Goal: Complete application form: Complete application form

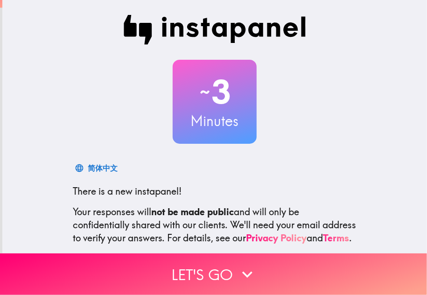
scroll to position [93, 0]
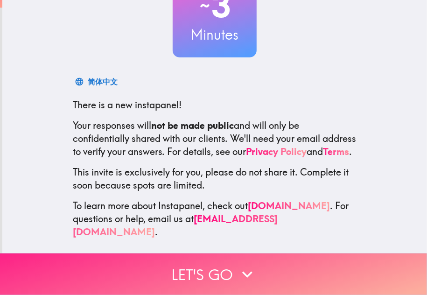
click at [221, 261] on button "Let's go" at bounding box center [213, 274] width 427 height 42
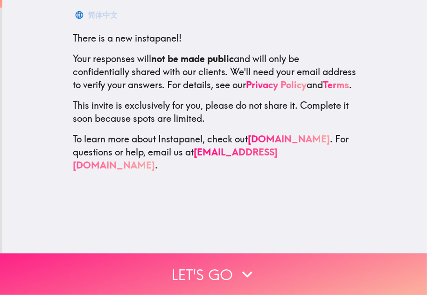
scroll to position [0, 0]
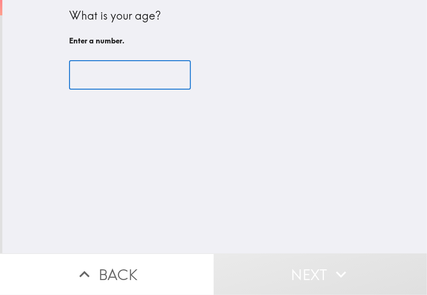
click at [117, 84] on input "number" at bounding box center [130, 75] width 122 height 29
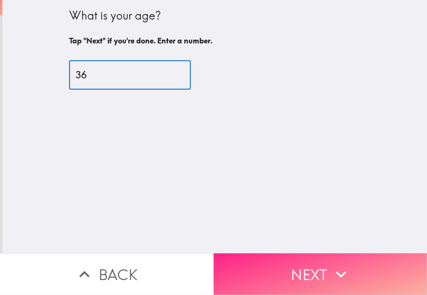
type input "36"
click at [297, 266] on button "Next" at bounding box center [321, 274] width 214 height 42
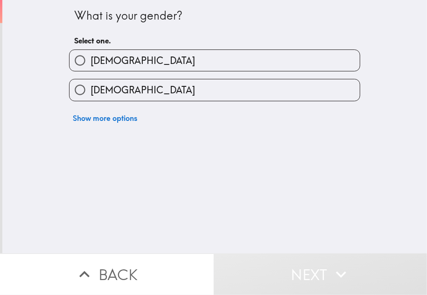
click at [171, 49] on div "[DEMOGRAPHIC_DATA]" at bounding box center [211, 56] width 299 height 29
click at [171, 53] on label "[DEMOGRAPHIC_DATA]" at bounding box center [215, 60] width 290 height 21
click at [91, 53] on input "[DEMOGRAPHIC_DATA]" at bounding box center [80, 60] width 21 height 21
radio input "true"
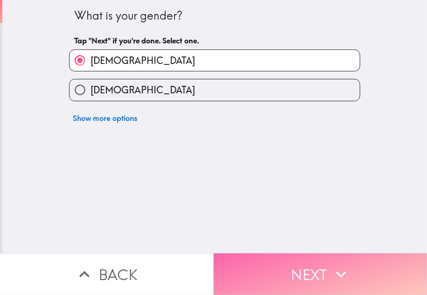
click at [289, 260] on button "Next" at bounding box center [321, 274] width 214 height 42
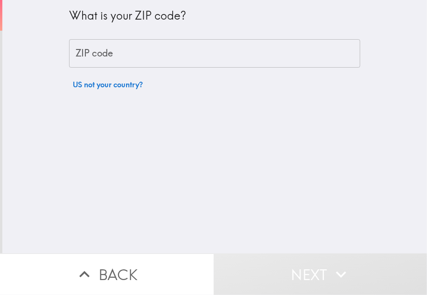
click at [106, 52] on input "ZIP code" at bounding box center [214, 53] width 291 height 29
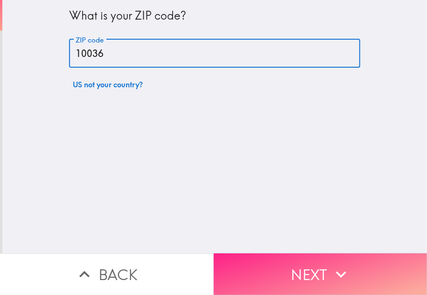
type input "10036"
click at [300, 265] on button "Next" at bounding box center [321, 274] width 214 height 42
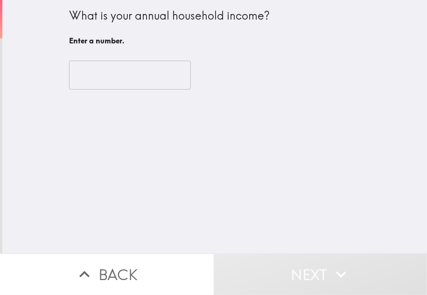
click at [122, 78] on input "number" at bounding box center [130, 75] width 122 height 29
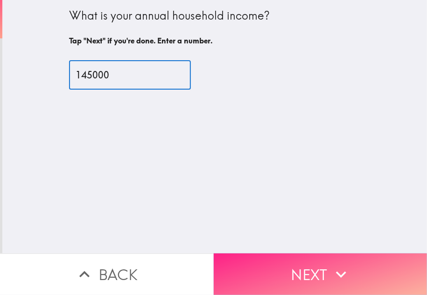
type input "145000"
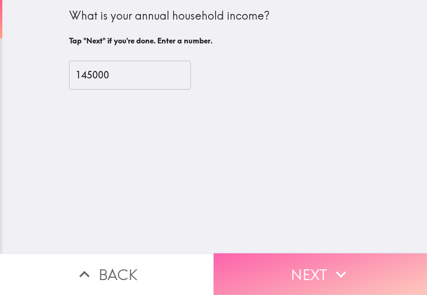
click at [279, 253] on button "Next" at bounding box center [321, 274] width 214 height 42
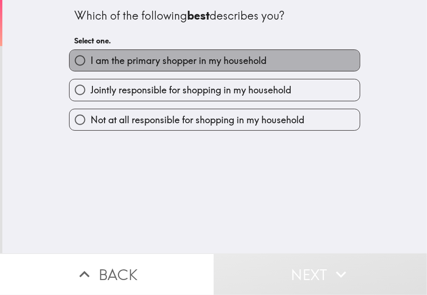
click at [213, 69] on label "I am the primary shopper in my household" at bounding box center [215, 60] width 290 height 21
click at [91, 69] on input "I am the primary shopper in my household" at bounding box center [80, 60] width 21 height 21
radio input "true"
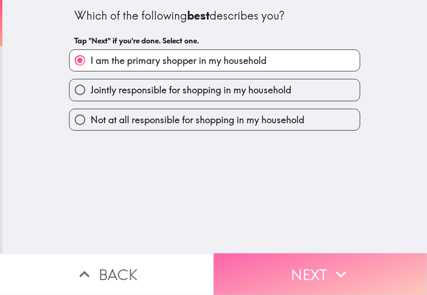
click at [337, 266] on icon "button" at bounding box center [341, 274] width 21 height 21
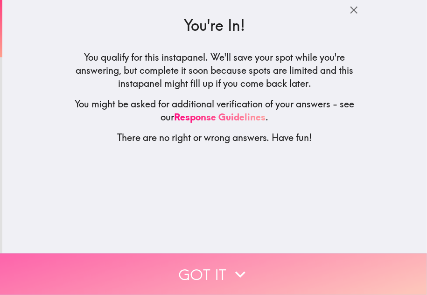
click at [216, 267] on button "Got it" at bounding box center [213, 274] width 427 height 42
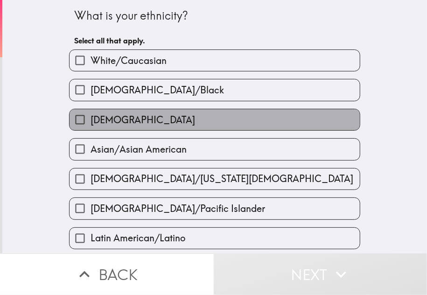
drag, startPoint x: 146, startPoint y: 114, endPoint x: 151, endPoint y: 116, distance: 6.1
click at [146, 114] on label "[DEMOGRAPHIC_DATA]" at bounding box center [215, 119] width 290 height 21
click at [91, 114] on input "[DEMOGRAPHIC_DATA]" at bounding box center [80, 119] width 21 height 21
checkbox input "true"
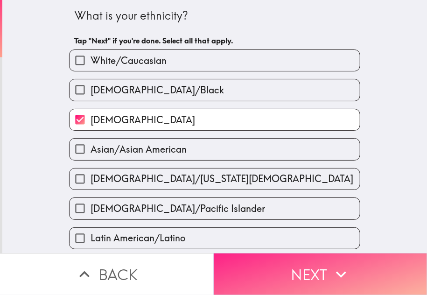
click at [249, 258] on button "Next" at bounding box center [321, 274] width 214 height 42
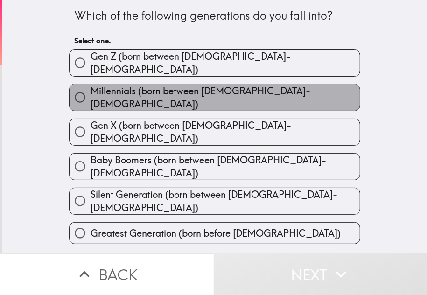
click at [225, 90] on span "Millennials (born between [DEMOGRAPHIC_DATA]-[DEMOGRAPHIC_DATA])" at bounding box center [225, 97] width 269 height 26
click at [91, 90] on input "Millennials (born between [DEMOGRAPHIC_DATA]-[DEMOGRAPHIC_DATA])" at bounding box center [80, 97] width 21 height 21
radio input "true"
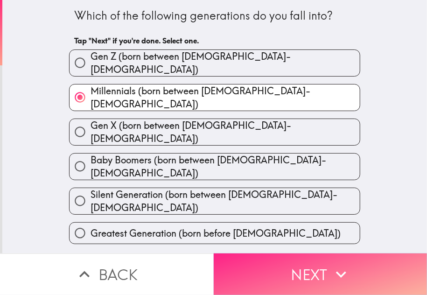
click at [303, 264] on button "Next" at bounding box center [321, 274] width 214 height 42
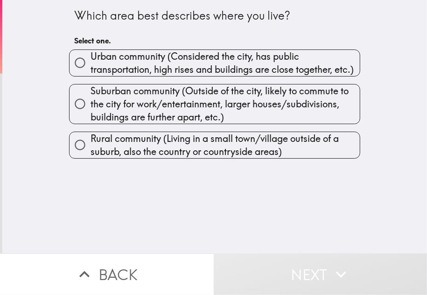
click at [184, 68] on span "Urban community (Considered the city, has public transportation, high rises and…" at bounding box center [225, 63] width 269 height 26
click at [91, 68] on input "Urban community (Considered the city, has public transportation, high rises and…" at bounding box center [80, 62] width 21 height 21
radio input "true"
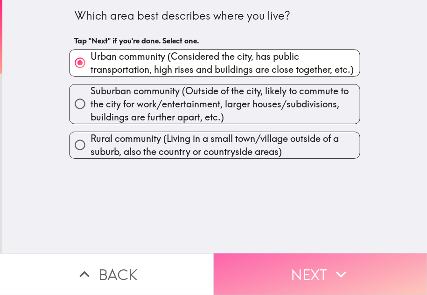
click at [285, 257] on button "Next" at bounding box center [321, 274] width 214 height 42
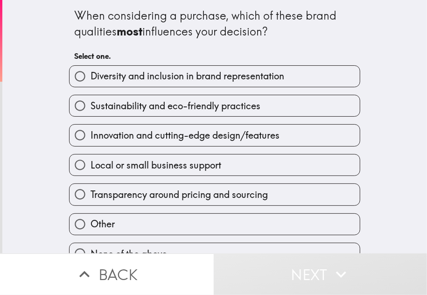
click at [149, 107] on span "Sustainability and eco-friendly practices" at bounding box center [176, 105] width 170 height 13
click at [91, 107] on input "Sustainability and eco-friendly practices" at bounding box center [80, 105] width 21 height 21
radio input "true"
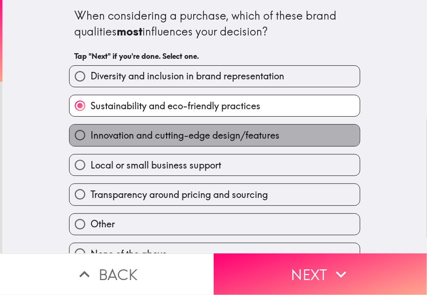
click at [178, 133] on span "Innovation and cutting-edge design/features" at bounding box center [185, 135] width 189 height 13
click at [91, 133] on input "Innovation and cutting-edge design/features" at bounding box center [80, 135] width 21 height 21
radio input "true"
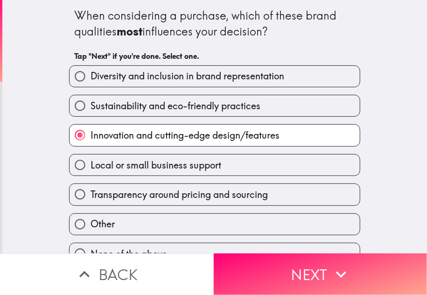
click at [176, 106] on span "Sustainability and eco-friendly practices" at bounding box center [176, 105] width 170 height 13
click at [91, 106] on input "Sustainability and eco-friendly practices" at bounding box center [80, 105] width 21 height 21
radio input "true"
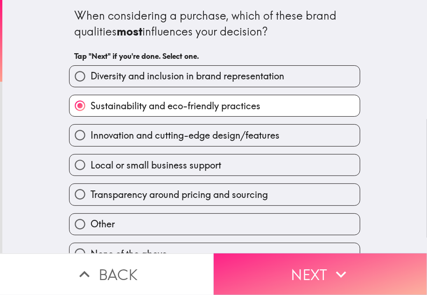
click at [271, 261] on button "Next" at bounding box center [321, 274] width 214 height 42
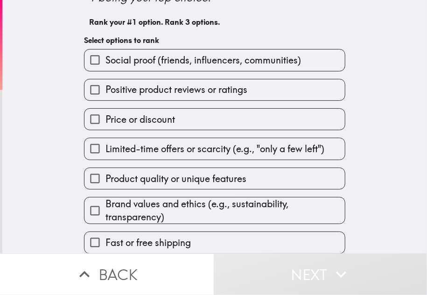
scroll to position [75, 0]
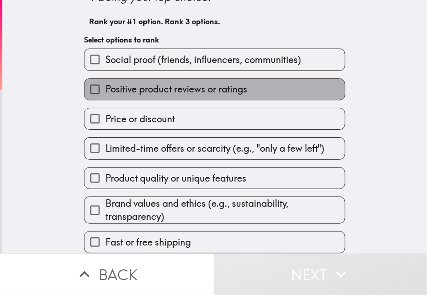
click at [206, 79] on label "Positive product reviews or ratings" at bounding box center [214, 89] width 260 height 21
click at [105, 79] on input "Positive product reviews or ratings" at bounding box center [94, 89] width 21 height 21
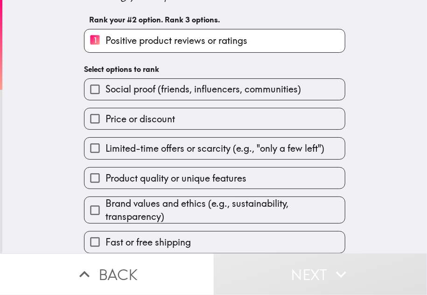
scroll to position [77, 0]
click at [157, 197] on span "Brand values and ethics (e.g., sustainability, transparency)" at bounding box center [224, 210] width 239 height 26
click at [105, 200] on input "Brand values and ethics (e.g., sustainability, transparency)" at bounding box center [94, 210] width 21 height 21
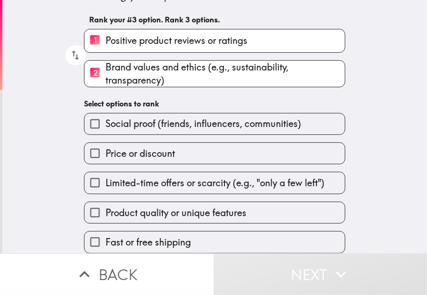
click at [153, 207] on span "Product quality or unique features" at bounding box center [175, 212] width 141 height 13
click at [105, 207] on input "Product quality or unique features" at bounding box center [94, 212] width 21 height 21
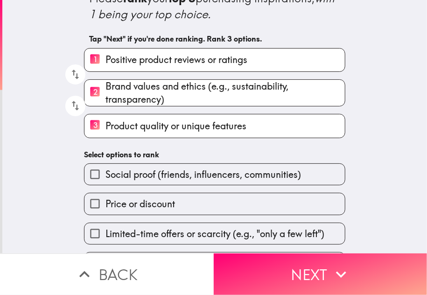
scroll to position [78, 0]
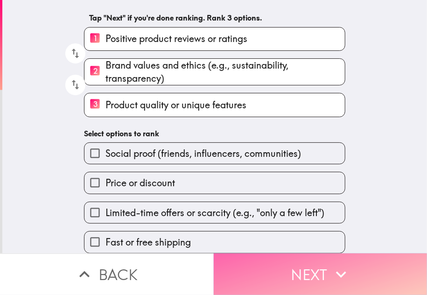
click at [278, 253] on button "Next" at bounding box center [321, 274] width 214 height 42
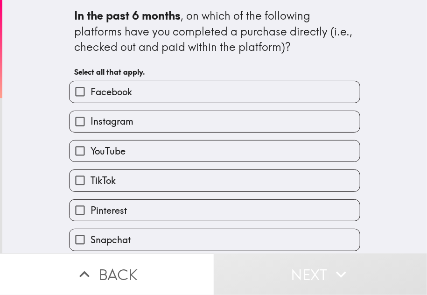
click at [148, 121] on label "Instagram" at bounding box center [215, 121] width 290 height 21
click at [91, 121] on input "Instagram" at bounding box center [80, 121] width 21 height 21
checkbox input "true"
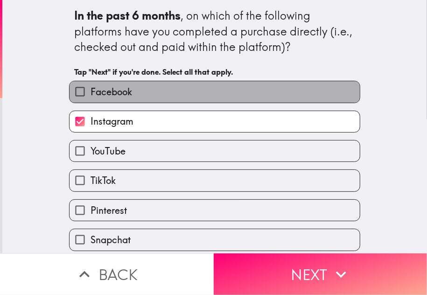
click at [194, 97] on label "Facebook" at bounding box center [215, 91] width 290 height 21
click at [91, 97] on input "Facebook" at bounding box center [80, 91] width 21 height 21
checkbox input "true"
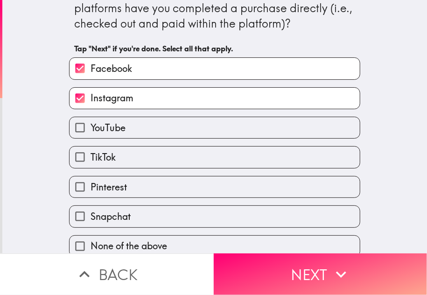
scroll to position [36, 0]
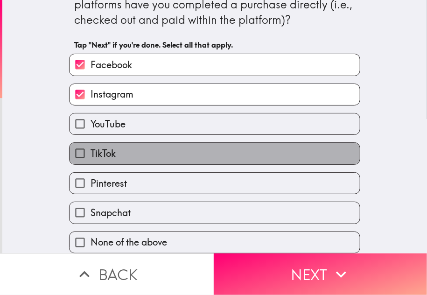
click at [160, 143] on label "TikTok" at bounding box center [215, 153] width 290 height 21
click at [91, 143] on input "TikTok" at bounding box center [80, 153] width 21 height 21
checkbox input "true"
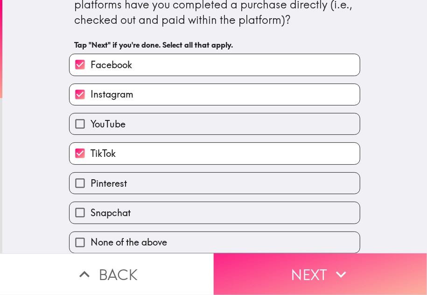
click at [290, 265] on button "Next" at bounding box center [321, 274] width 214 height 42
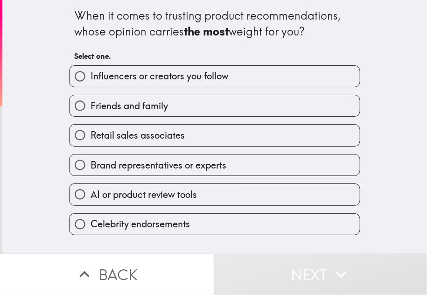
click at [160, 75] on span "Influencers or creators you follow" at bounding box center [160, 76] width 138 height 13
click at [91, 75] on input "Influencers or creators you follow" at bounding box center [80, 76] width 21 height 21
radio input "true"
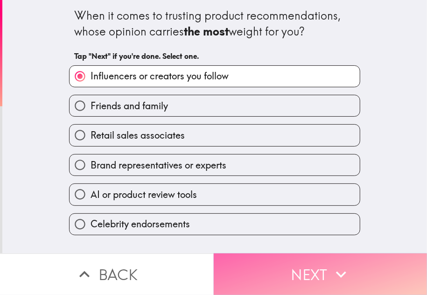
click at [286, 262] on button "Next" at bounding box center [321, 274] width 214 height 42
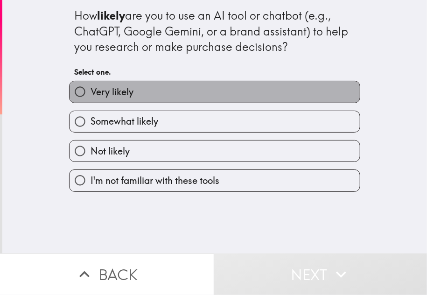
click at [174, 87] on label "Very likely" at bounding box center [215, 91] width 290 height 21
click at [91, 87] on input "Very likely" at bounding box center [80, 91] width 21 height 21
radio input "true"
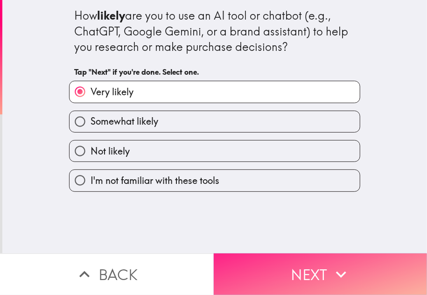
click at [305, 253] on button "Next" at bounding box center [321, 274] width 214 height 42
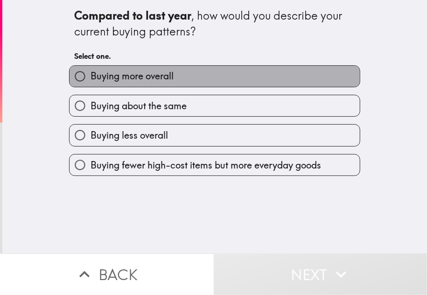
click at [156, 85] on label "Buying more overall" at bounding box center [215, 76] width 290 height 21
click at [91, 85] on input "Buying more overall" at bounding box center [80, 76] width 21 height 21
radio input "true"
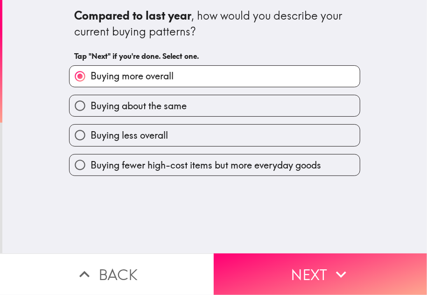
click at [270, 245] on div "Compared to last year , how would you describe your current buying patterns? Ta…" at bounding box center [214, 126] width 425 height 253
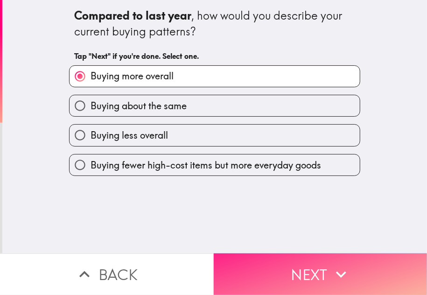
click at [288, 255] on button "Next" at bounding box center [321, 274] width 214 height 42
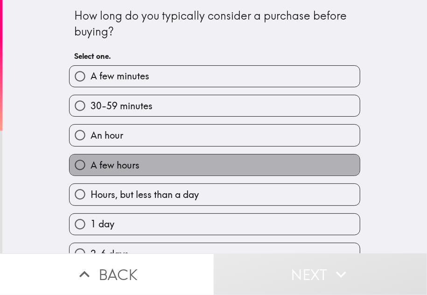
click at [131, 160] on span "A few hours" at bounding box center [115, 165] width 49 height 13
click at [91, 160] on input "A few hours" at bounding box center [80, 164] width 21 height 21
radio input "true"
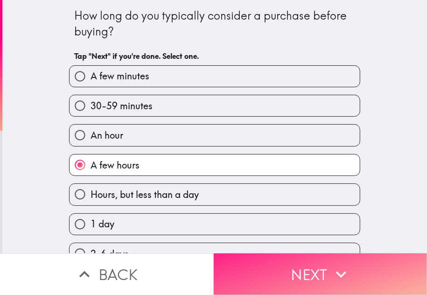
click at [278, 265] on button "Next" at bounding box center [321, 274] width 214 height 42
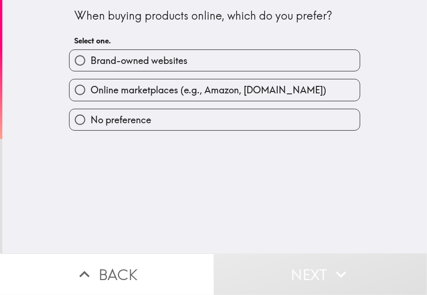
click at [208, 84] on span "Online marketplaces (e.g., Amazon, [DOMAIN_NAME])" at bounding box center [209, 90] width 236 height 13
click at [91, 84] on input "Online marketplaces (e.g., Amazon, [DOMAIN_NAME])" at bounding box center [80, 89] width 21 height 21
radio input "true"
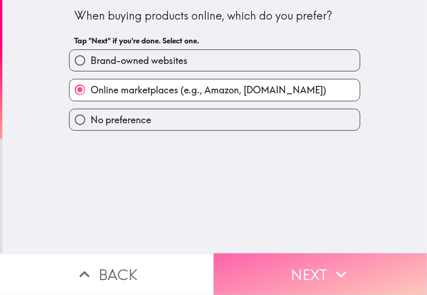
click at [314, 257] on button "Next" at bounding box center [321, 274] width 214 height 42
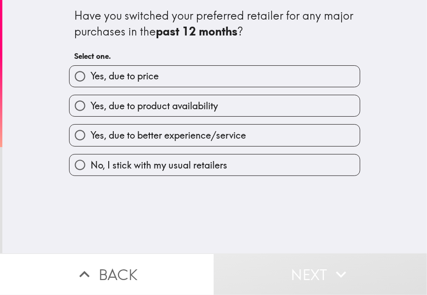
click at [182, 125] on div "Yes, due to better experience/service" at bounding box center [214, 135] width 291 height 22
click at [188, 139] on span "Yes, due to better experience/service" at bounding box center [168, 135] width 155 height 13
click at [91, 139] on input "Yes, due to better experience/service" at bounding box center [80, 135] width 21 height 21
radio input "true"
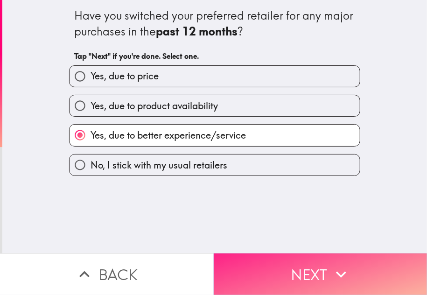
click at [272, 260] on button "Next" at bounding box center [321, 274] width 214 height 42
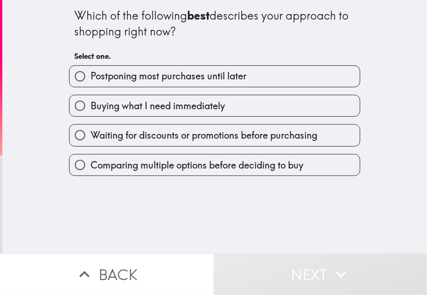
click at [206, 165] on span "Comparing multiple options before deciding to buy" at bounding box center [197, 165] width 213 height 13
click at [91, 165] on input "Comparing multiple options before deciding to buy" at bounding box center [80, 164] width 21 height 21
radio input "true"
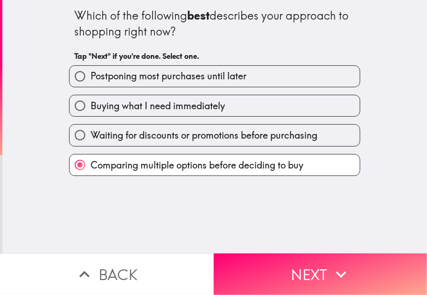
click at [156, 106] on span "Buying what I need immediately" at bounding box center [158, 105] width 134 height 13
click at [91, 106] on input "Buying what I need immediately" at bounding box center [80, 105] width 21 height 21
radio input "true"
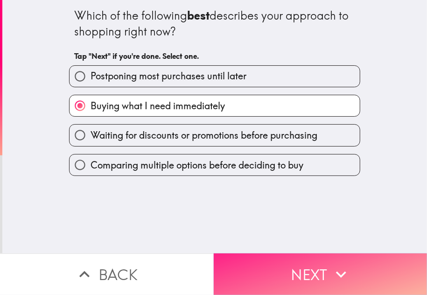
click at [309, 270] on button "Next" at bounding box center [321, 274] width 214 height 42
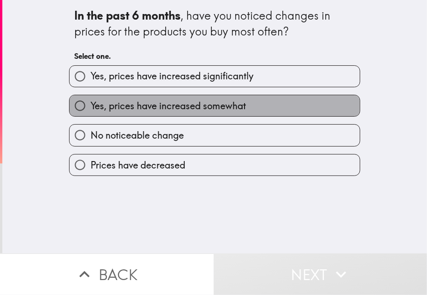
click at [146, 114] on label "Yes, prices have increased somewhat" at bounding box center [215, 105] width 290 height 21
click at [91, 114] on input "Yes, prices have increased somewhat" at bounding box center [80, 105] width 21 height 21
radio input "true"
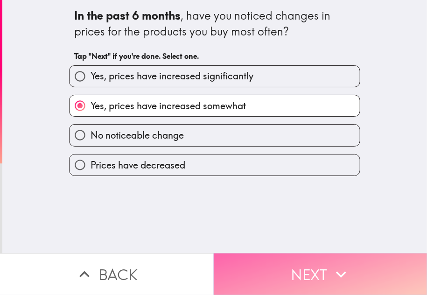
click at [279, 256] on button "Next" at bounding box center [321, 274] width 214 height 42
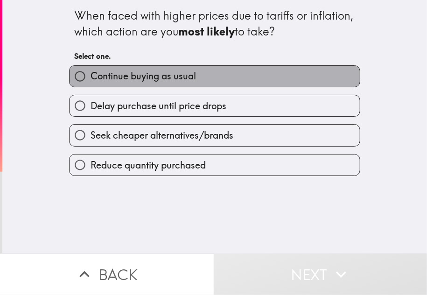
click at [158, 86] on label "Continue buying as usual" at bounding box center [215, 76] width 290 height 21
click at [91, 86] on input "Continue buying as usual" at bounding box center [80, 76] width 21 height 21
radio input "true"
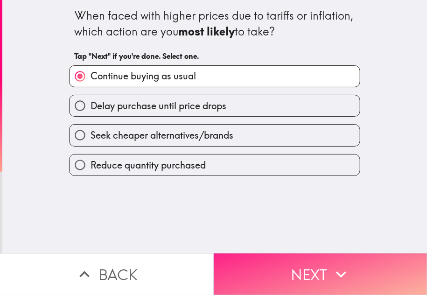
click at [274, 254] on button "Next" at bounding box center [321, 274] width 214 height 42
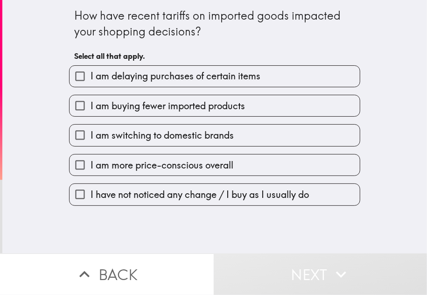
click at [168, 167] on span "I am more price-conscious overall" at bounding box center [162, 165] width 143 height 13
click at [91, 167] on input "I am more price-conscious overall" at bounding box center [80, 164] width 21 height 21
checkbox input "true"
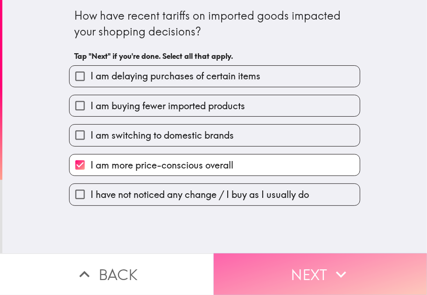
click at [312, 275] on button "Next" at bounding box center [321, 274] width 214 height 42
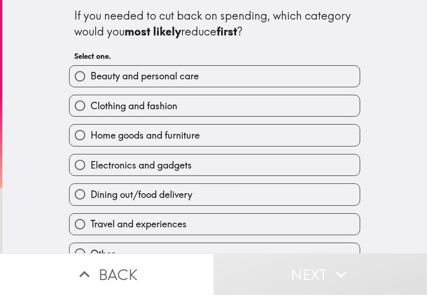
click at [152, 159] on label "Electronics and gadgets" at bounding box center [215, 164] width 290 height 21
click at [91, 159] on input "Electronics and gadgets" at bounding box center [80, 164] width 21 height 21
radio input "true"
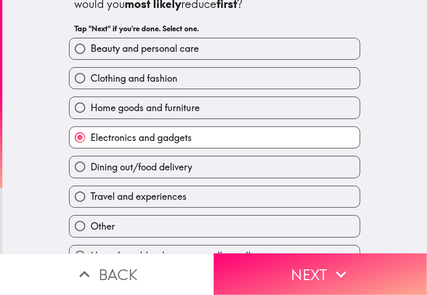
scroll to position [50, 0]
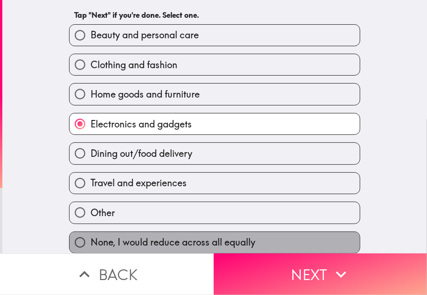
click at [269, 241] on label "None, I would reduce across all equally" at bounding box center [215, 242] width 290 height 21
click at [91, 241] on input "None, I would reduce across all equally" at bounding box center [80, 242] width 21 height 21
radio input "true"
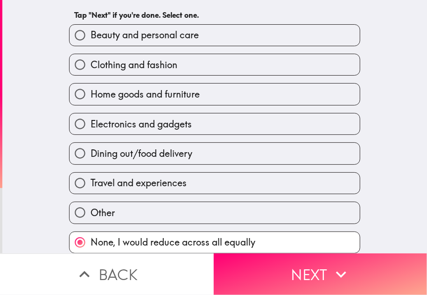
click at [187, 122] on label "Electronics and gadgets" at bounding box center [215, 123] width 290 height 21
click at [91, 122] on input "Electronics and gadgets" at bounding box center [80, 123] width 21 height 21
radio input "true"
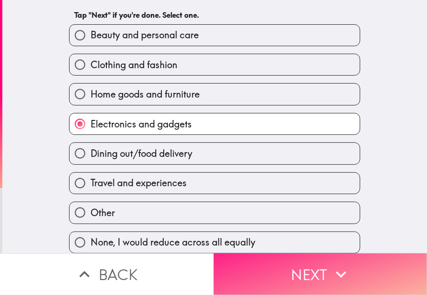
click at [297, 270] on button "Next" at bounding box center [321, 274] width 214 height 42
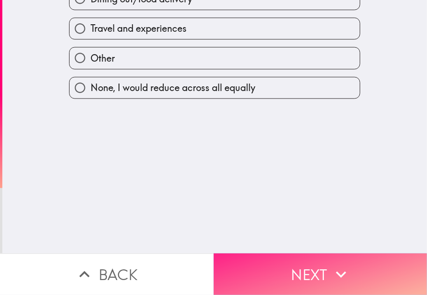
scroll to position [0, 0]
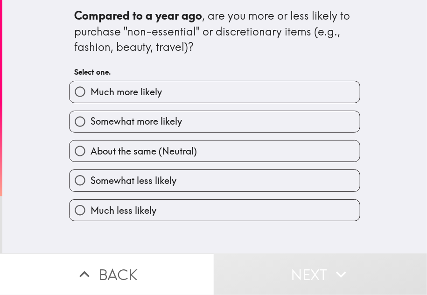
click at [174, 149] on span "About the same (Neutral)" at bounding box center [144, 151] width 106 height 13
click at [91, 149] on input "About the same (Neutral)" at bounding box center [80, 150] width 21 height 21
radio input "true"
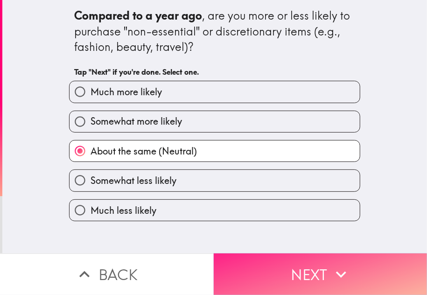
click at [326, 262] on button "Next" at bounding box center [321, 274] width 214 height 42
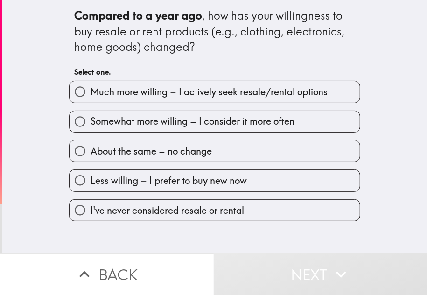
click at [179, 123] on span "Somewhat more willing – I consider it more often" at bounding box center [193, 121] width 204 height 13
click at [91, 123] on input "Somewhat more willing – I consider it more often" at bounding box center [80, 121] width 21 height 21
radio input "true"
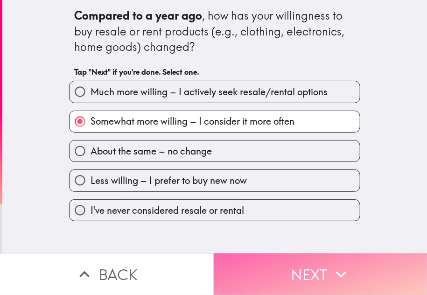
click at [317, 258] on button "Next" at bounding box center [321, 274] width 214 height 42
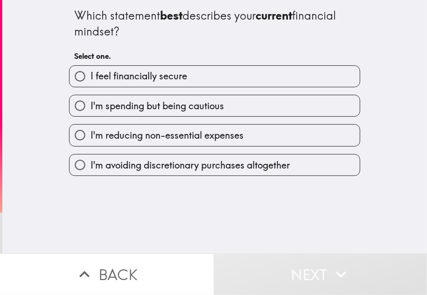
click at [169, 81] on span "I feel financially secure" at bounding box center [139, 76] width 97 height 13
click at [91, 81] on input "I feel financially secure" at bounding box center [80, 76] width 21 height 21
radio input "true"
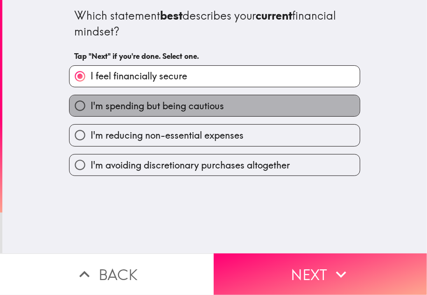
drag, startPoint x: 194, startPoint y: 105, endPoint x: 219, endPoint y: 123, distance: 31.5
click at [194, 104] on span "I'm spending but being cautious" at bounding box center [157, 105] width 133 height 13
click at [91, 104] on input "I'm spending but being cautious" at bounding box center [80, 105] width 21 height 21
radio input "true"
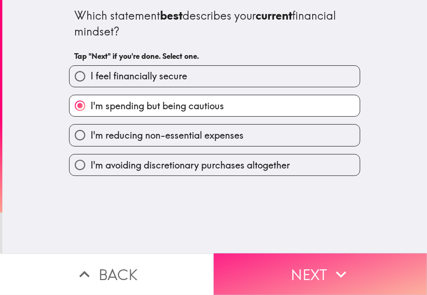
click at [321, 258] on button "Next" at bounding box center [321, 274] width 214 height 42
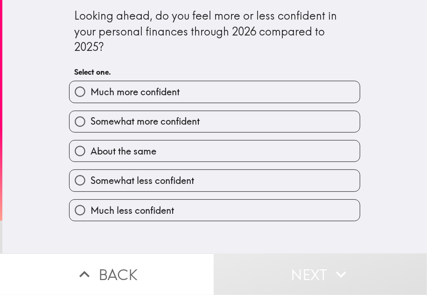
click at [182, 123] on span "Somewhat more confident" at bounding box center [145, 121] width 109 height 13
click at [91, 123] on input "Somewhat more confident" at bounding box center [80, 121] width 21 height 21
radio input "true"
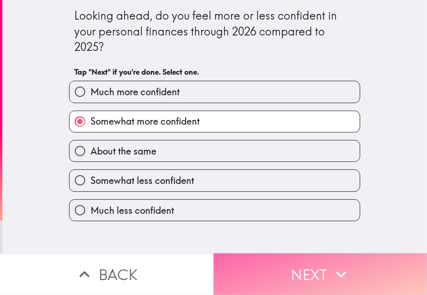
click at [324, 257] on button "Next" at bounding box center [321, 274] width 214 height 42
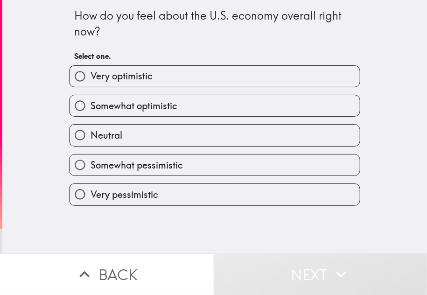
click at [187, 101] on label "Somewhat optimistic" at bounding box center [215, 105] width 290 height 21
click at [91, 101] on input "Somewhat optimistic" at bounding box center [80, 105] width 21 height 21
radio input "true"
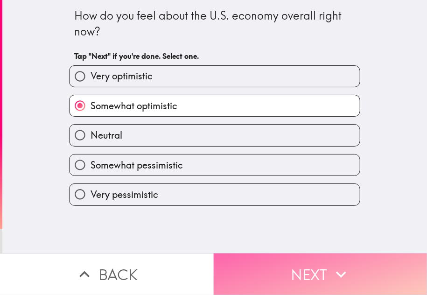
click at [288, 262] on button "Next" at bounding box center [321, 274] width 214 height 42
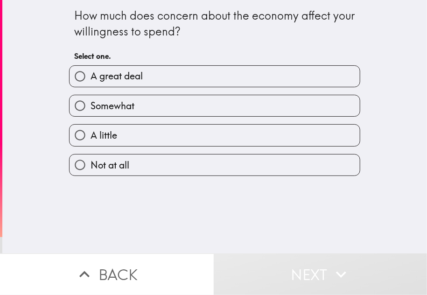
click at [143, 98] on label "Somewhat" at bounding box center [215, 105] width 290 height 21
click at [91, 98] on input "Somewhat" at bounding box center [80, 105] width 21 height 21
radio input "true"
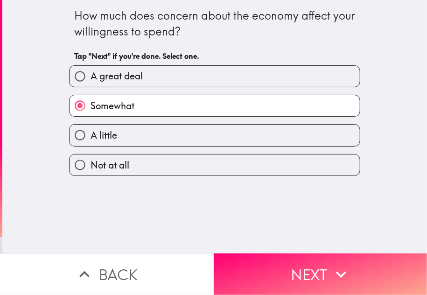
click at [335, 266] on icon "button" at bounding box center [341, 274] width 21 height 21
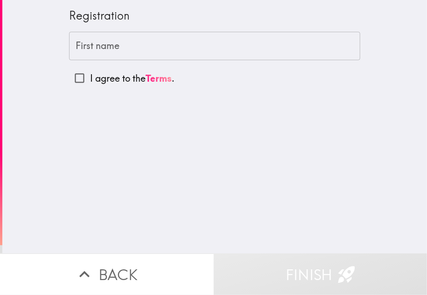
click at [140, 48] on input "First name" at bounding box center [214, 46] width 291 height 29
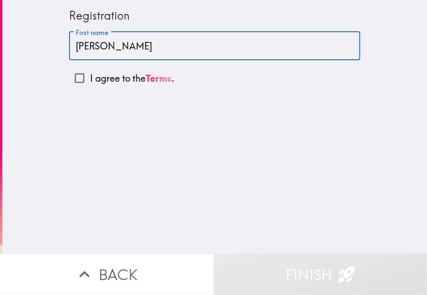
type input "[PERSON_NAME]"
click at [98, 75] on p "I agree to the Terms ." at bounding box center [132, 78] width 84 height 13
click at [90, 75] on input "I agree to the Terms ." at bounding box center [79, 78] width 21 height 21
checkbox input "true"
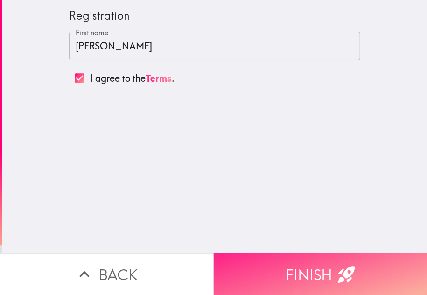
click at [303, 265] on button "Finish" at bounding box center [321, 274] width 214 height 42
